Goal: Information Seeking & Learning: Find specific fact

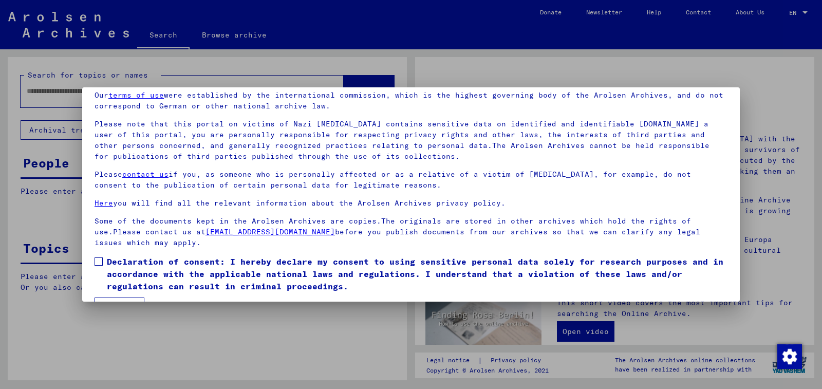
scroll to position [71, 0]
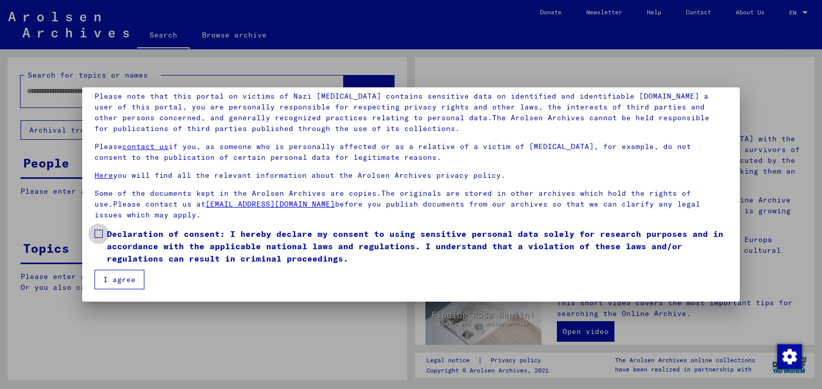
click at [97, 235] on span at bounding box center [99, 234] width 8 height 8
click at [115, 280] on button "I agree" at bounding box center [120, 280] width 50 height 20
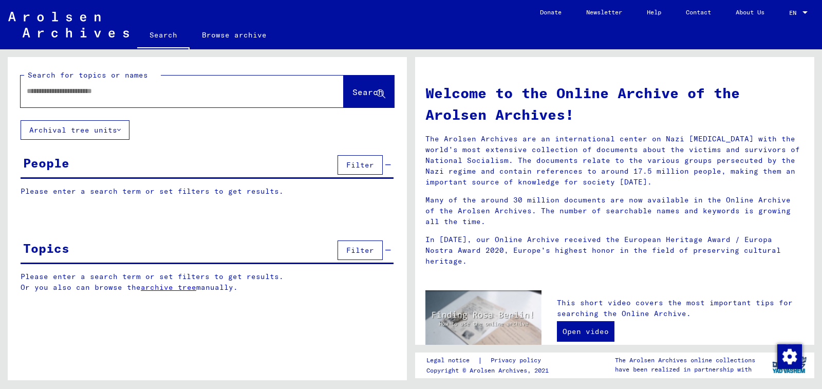
click at [133, 105] on div at bounding box center [182, 91] width 323 height 32
click at [129, 98] on div at bounding box center [167, 91] width 292 height 23
click at [129, 92] on input "text" at bounding box center [170, 91] width 286 height 11
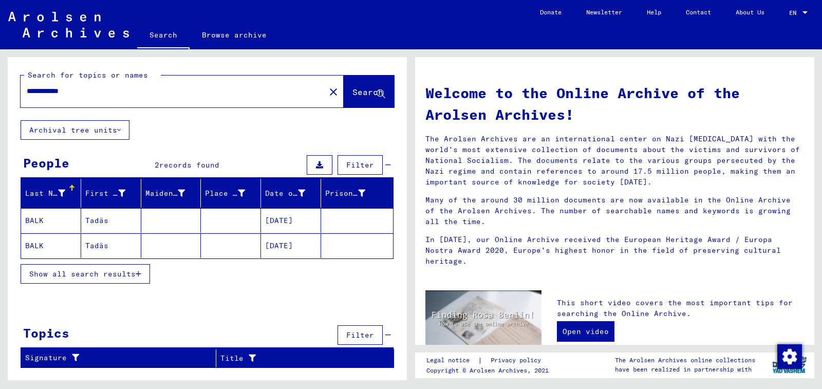
click at [68, 268] on button "Show all search results" at bounding box center [85, 274] width 129 height 20
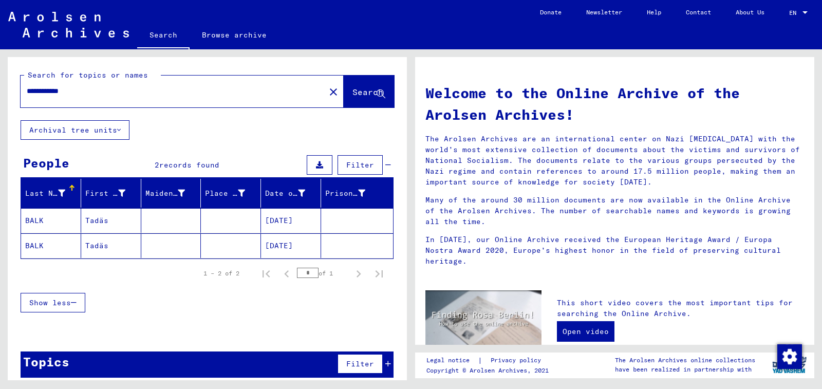
drag, startPoint x: 41, startPoint y: 91, endPoint x: 32, endPoint y: 92, distance: 8.3
click at [32, 92] on input "**********" at bounding box center [170, 91] width 286 height 11
type input "**********"
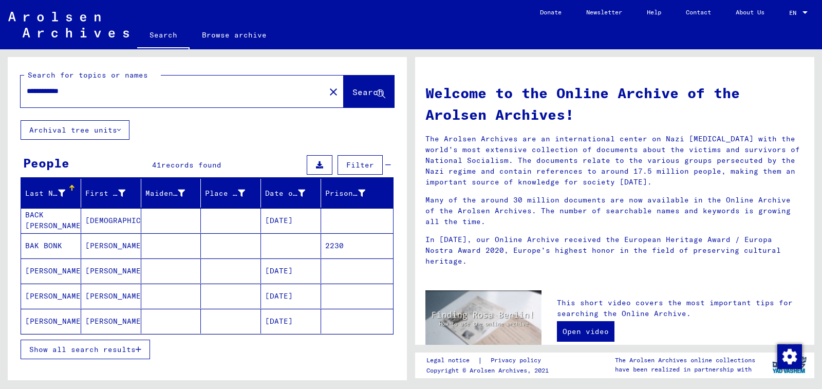
click at [73, 344] on button "Show all search results" at bounding box center [85, 349] width 129 height 20
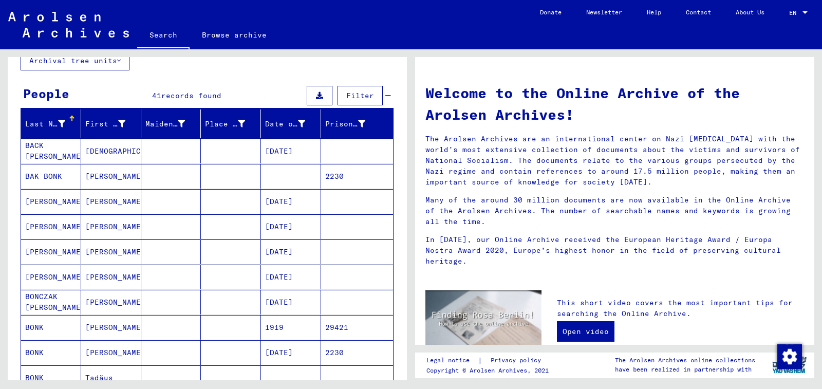
scroll to position [154, 0]
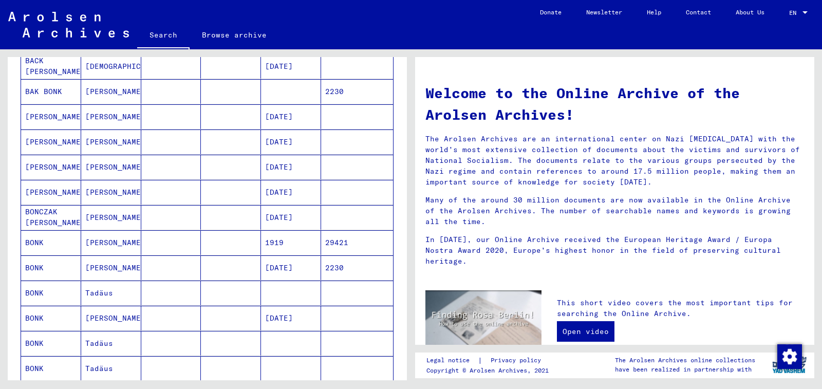
click at [239, 291] on mat-cell at bounding box center [231, 292] width 60 height 25
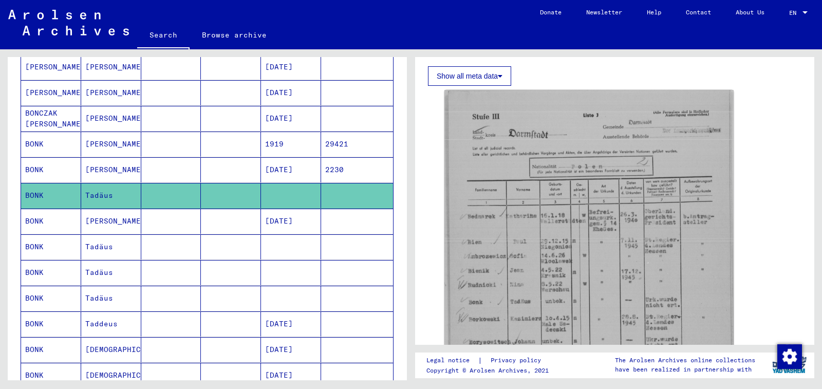
scroll to position [257, 0]
click at [277, 254] on mat-cell at bounding box center [291, 246] width 60 height 25
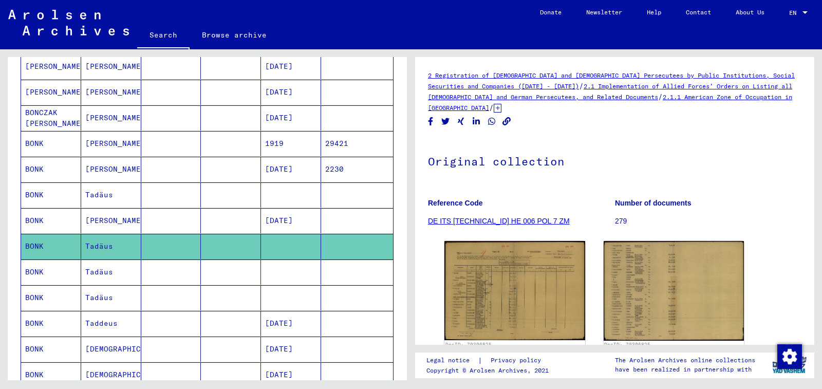
click at [281, 262] on mat-cell at bounding box center [291, 271] width 60 height 25
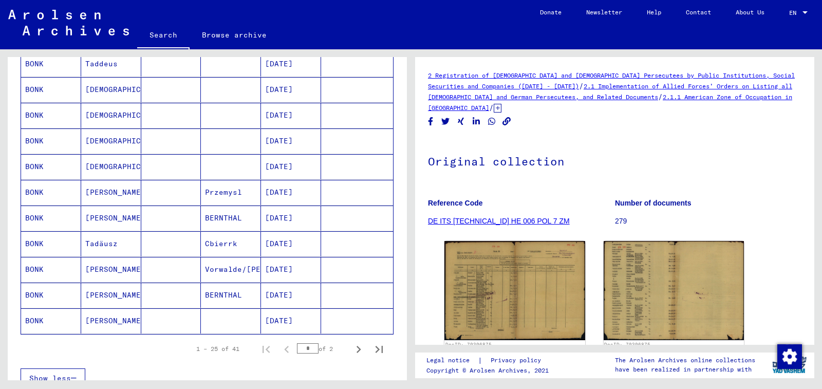
scroll to position [616, 0]
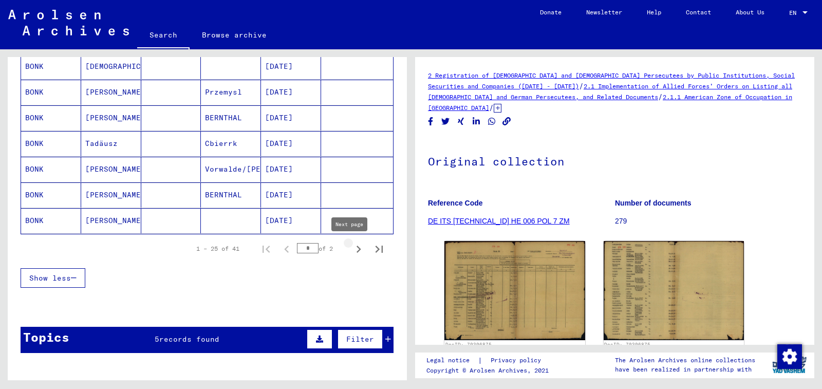
click at [351, 255] on icon "Next page" at bounding box center [358, 249] width 14 height 14
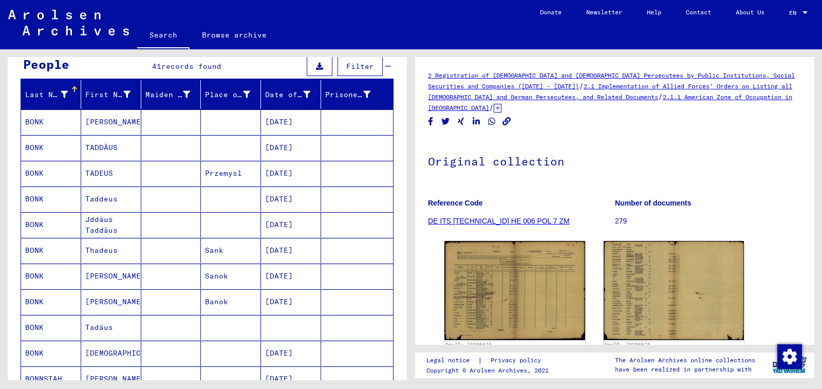
scroll to position [103, 0]
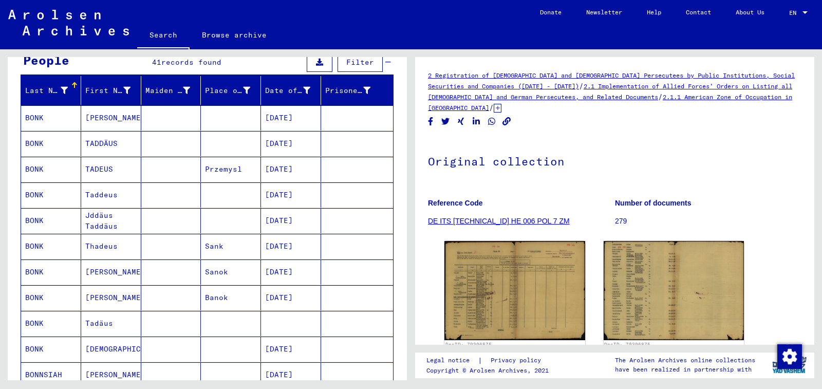
click at [299, 314] on mat-cell at bounding box center [291, 323] width 60 height 25
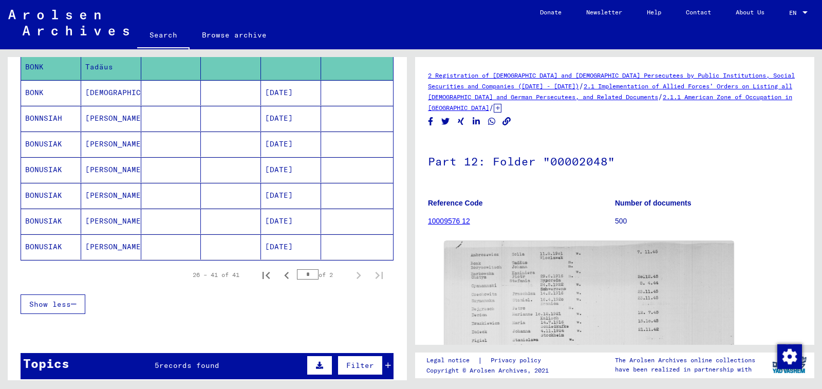
scroll to position [411, 0]
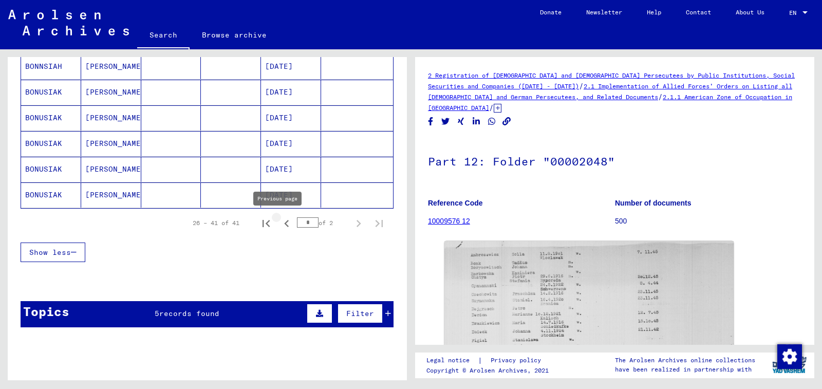
click at [279, 222] on icon "Previous page" at bounding box center [286, 223] width 14 height 14
type input "*"
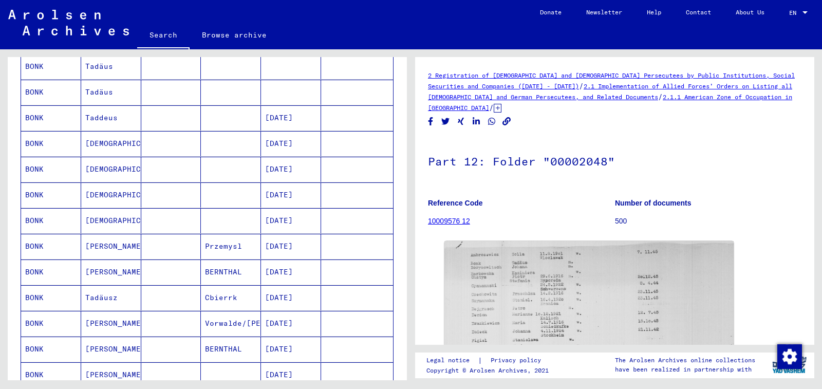
scroll to position [257, 0]
